Goal: Navigation & Orientation: Find specific page/section

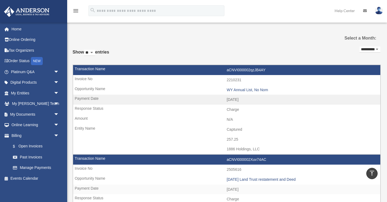
scroll to position [387, 0]
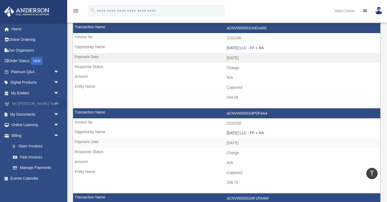
click at [36, 103] on link "My [PERSON_NAME] Team arrow_drop_down" at bounding box center [35, 103] width 63 height 11
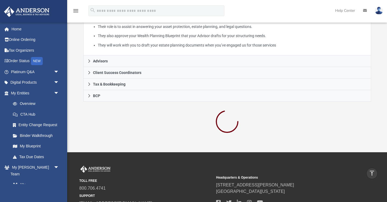
scroll to position [134, 0]
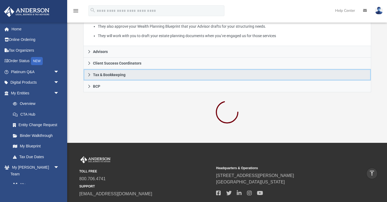
click at [129, 81] on link "Tax & Bookkeeping" at bounding box center [227, 75] width 288 height 12
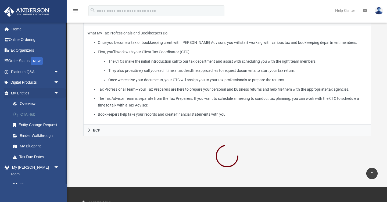
click at [30, 114] on link "CTA Hub" at bounding box center [38, 114] width 60 height 11
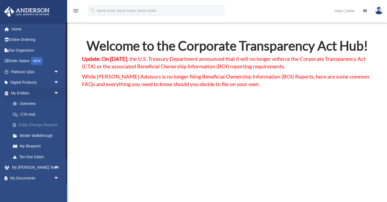
click at [29, 123] on link "Entity Change Request" at bounding box center [38, 125] width 60 height 11
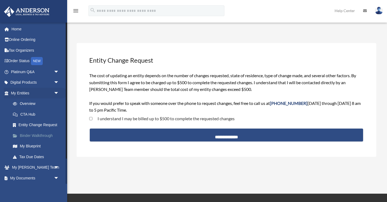
click at [28, 134] on link "Binder Walkthrough" at bounding box center [38, 135] width 60 height 11
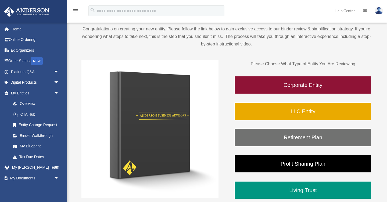
scroll to position [44, 0]
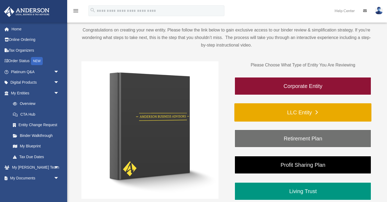
click at [283, 112] on link "LLC Entity" at bounding box center [302, 112] width 137 height 18
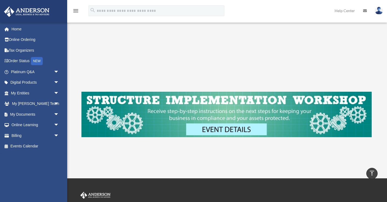
scroll to position [165, 0]
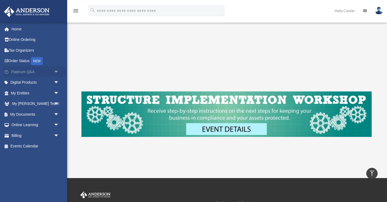
click at [18, 71] on link "Platinum Q&A arrow_drop_down" at bounding box center [35, 71] width 63 height 11
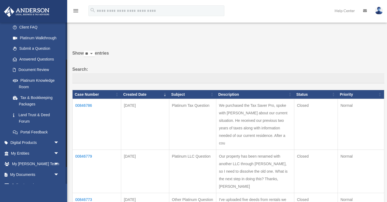
scroll to position [56, 0]
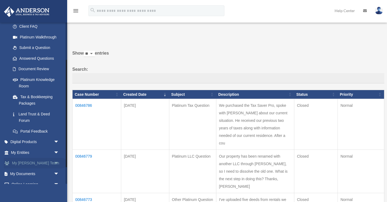
click at [22, 163] on link "My Anderson Team arrow_drop_down" at bounding box center [35, 163] width 63 height 11
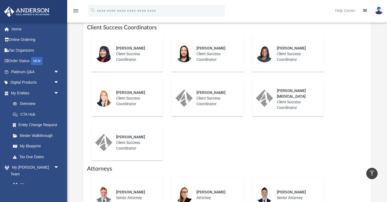
scroll to position [225, 0]
